Goal: Information Seeking & Learning: Check status

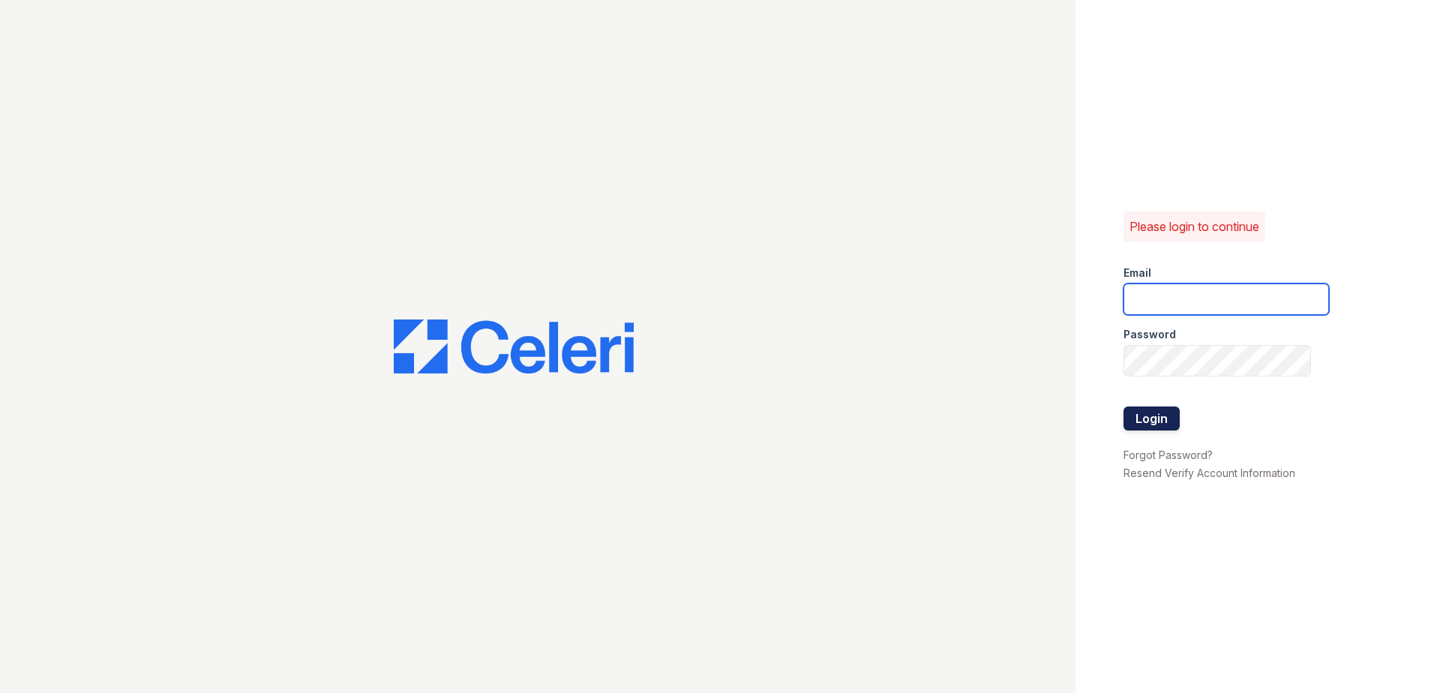
type input "kdurga@trinity-pm.com"
click at [1155, 415] on button "Login" at bounding box center [1152, 419] width 56 height 24
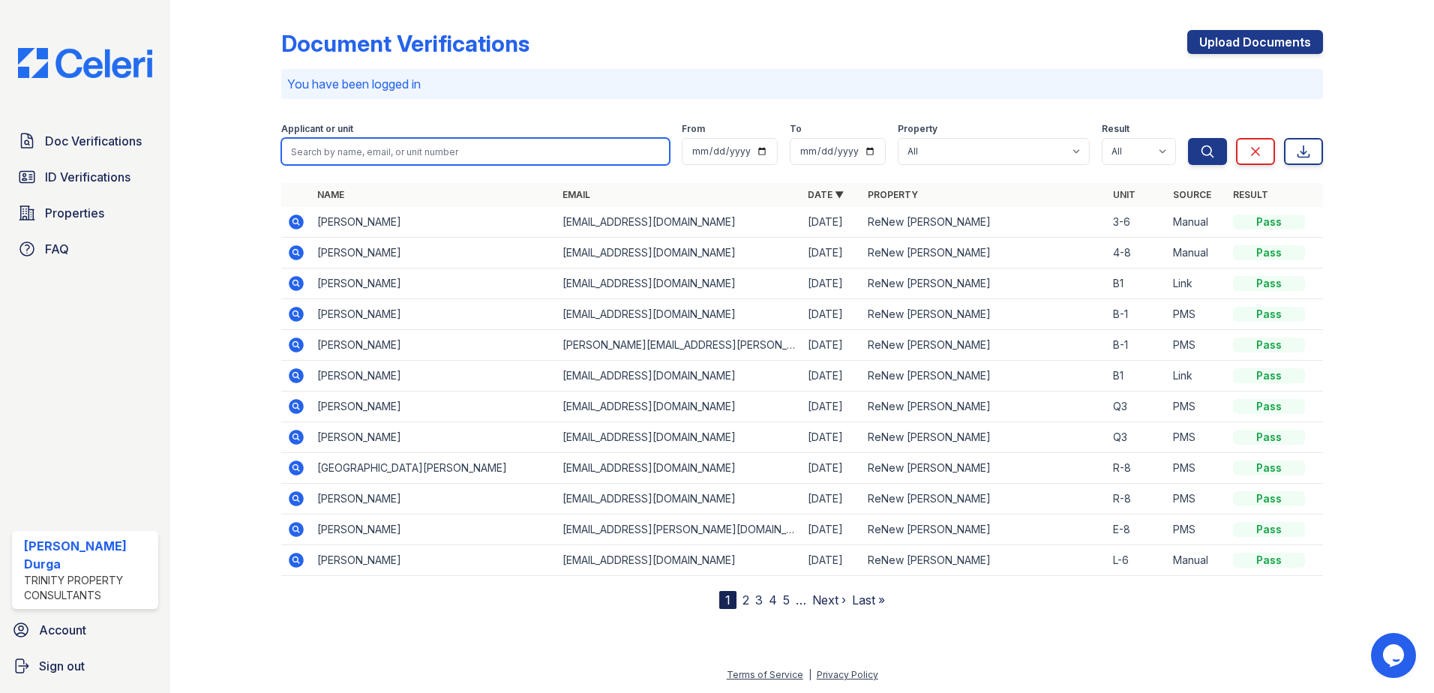
click at [350, 153] on input "search" at bounding box center [475, 151] width 389 height 27
type input "[PERSON_NAME]"
click at [1188, 138] on button "Search" at bounding box center [1207, 151] width 39 height 27
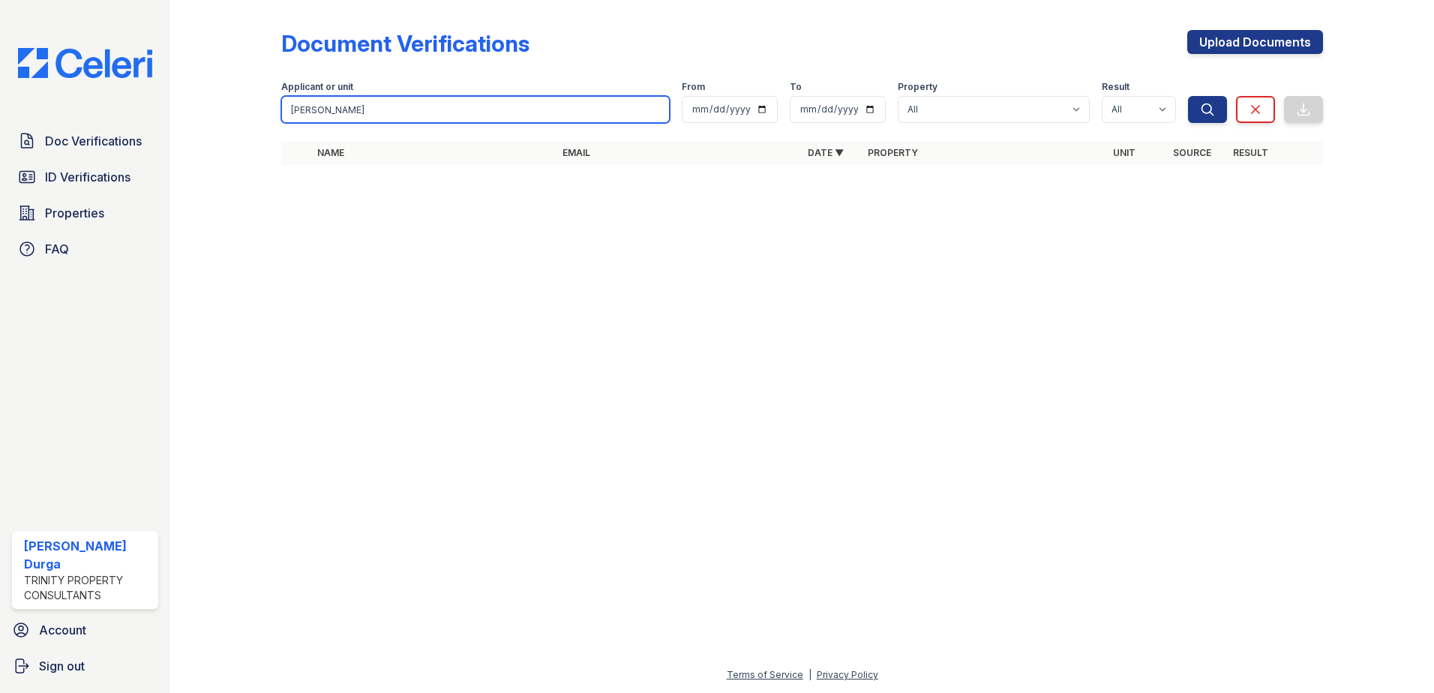
drag, startPoint x: 329, startPoint y: 116, endPoint x: 228, endPoint y: 113, distance: 100.5
click at [228, 113] on div "Document Verifications Upload Documents Filter Applicant or unit [PERSON_NAME] …" at bounding box center [802, 102] width 1216 height 204
click at [228, 114] on div at bounding box center [237, 93] width 87 height 174
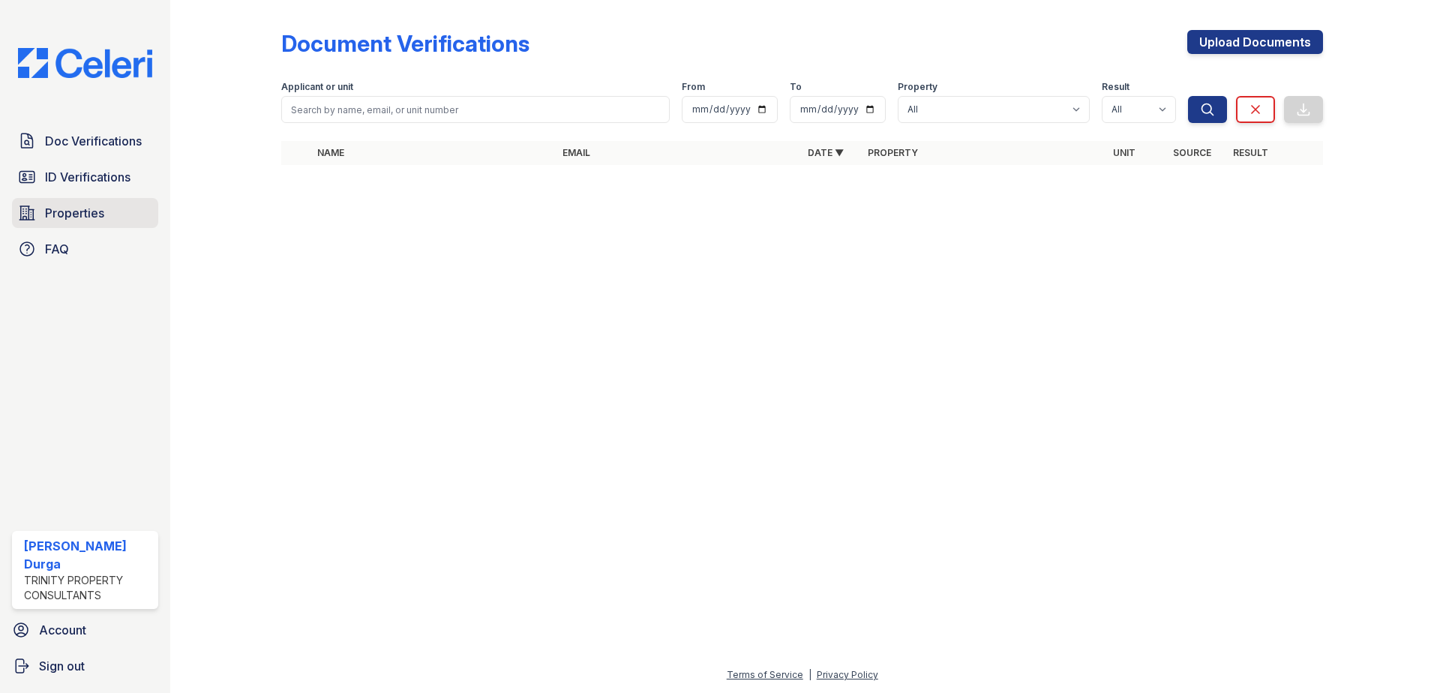
click at [59, 215] on span "Properties" at bounding box center [74, 213] width 59 height 18
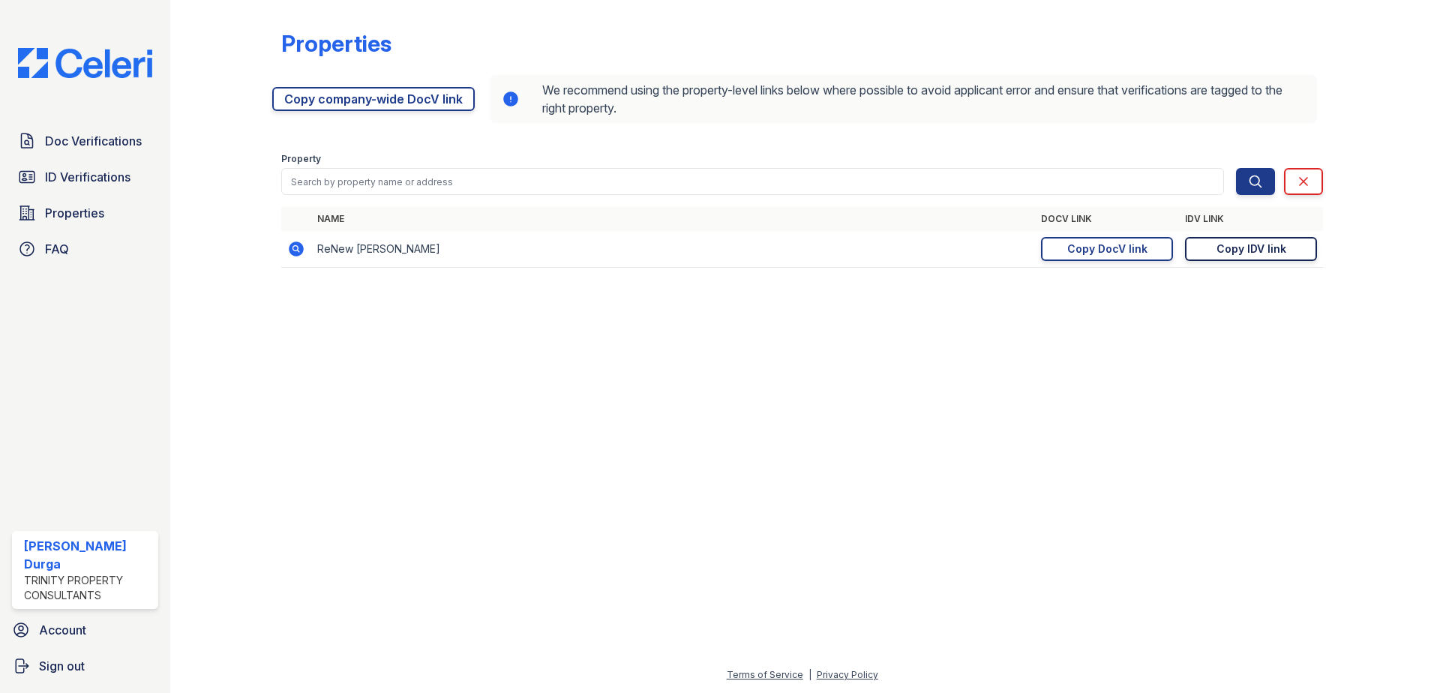
click at [1278, 254] on div "Copy IDV link" at bounding box center [1252, 249] width 70 height 15
click at [77, 183] on span "ID Verifications" at bounding box center [88, 177] width 86 height 18
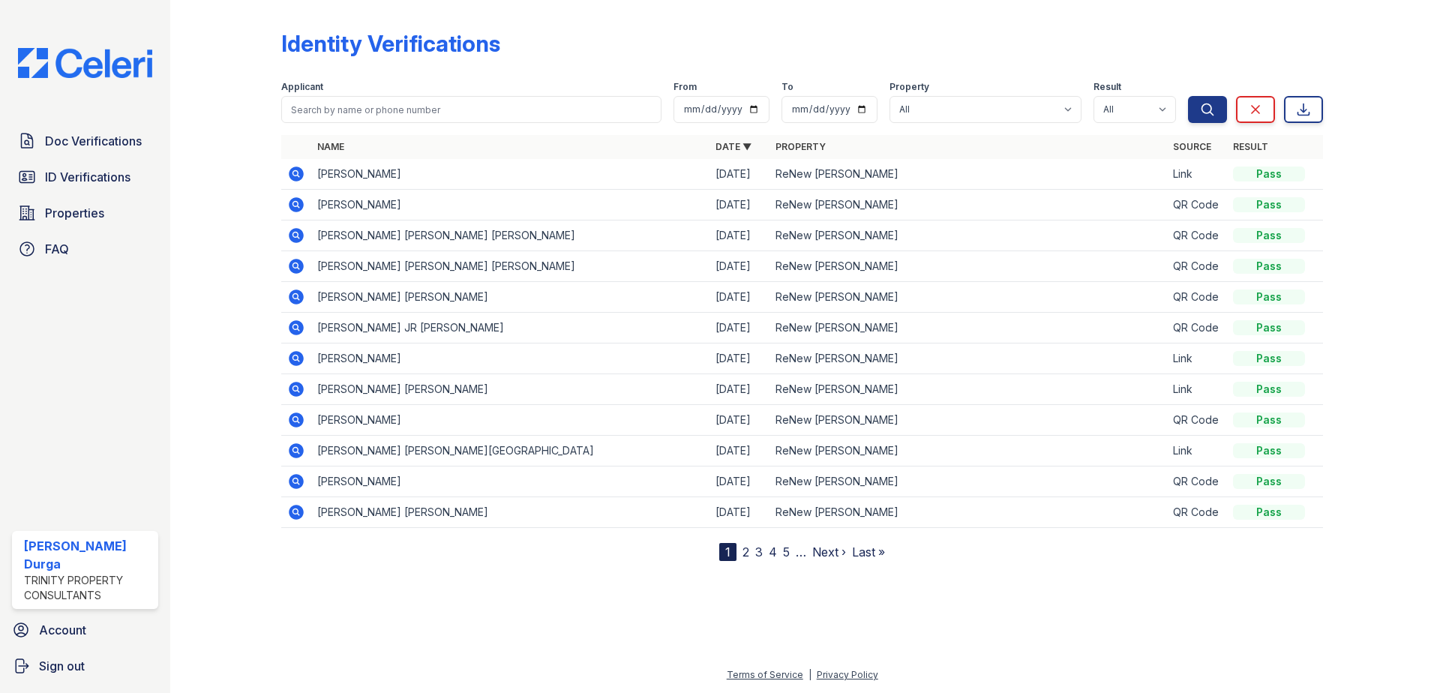
click at [296, 176] on icon at bounding box center [296, 174] width 15 height 15
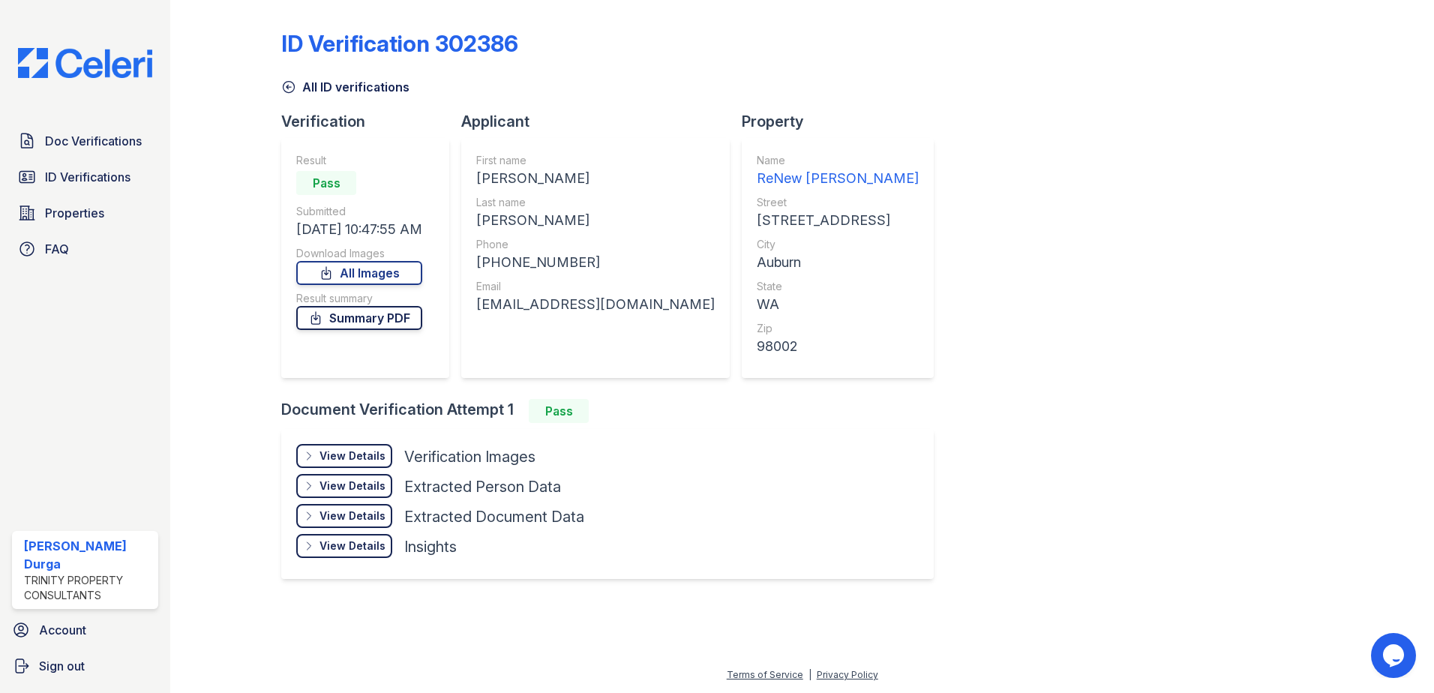
click at [373, 321] on link "Summary PDF" at bounding box center [359, 318] width 126 height 24
